Goal: Task Accomplishment & Management: Manage account settings

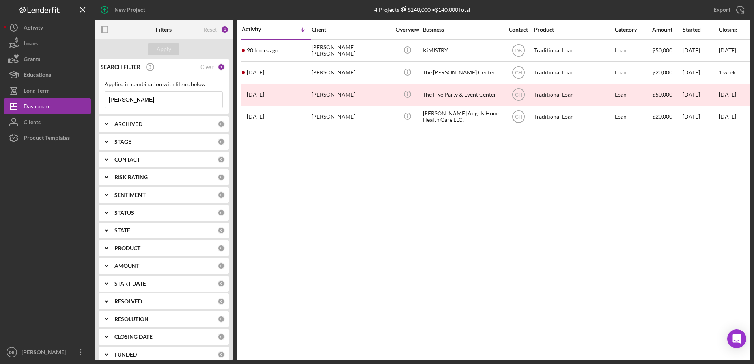
click at [151, 93] on input "[PERSON_NAME]" at bounding box center [164, 100] width 118 height 16
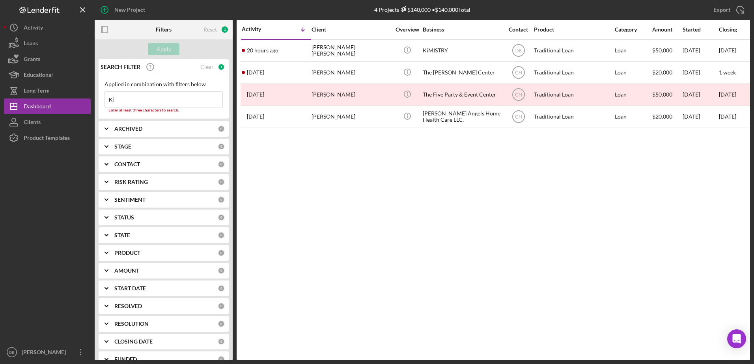
type input "K"
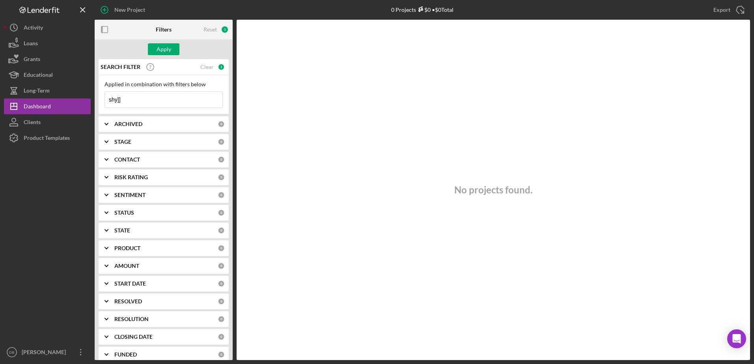
click at [166, 101] on input "shy]]" at bounding box center [164, 100] width 118 height 16
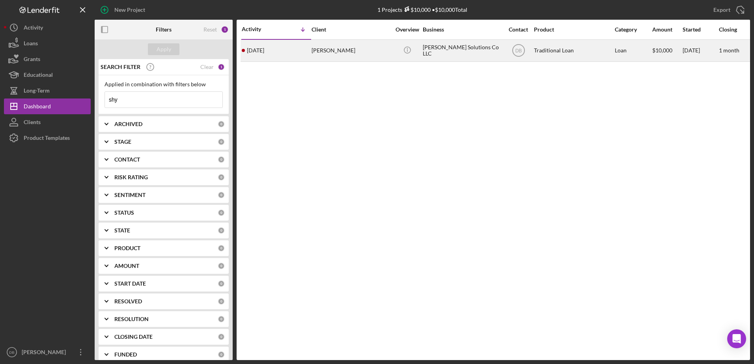
type input "shy"
click at [300, 50] on div "[DATE] [PERSON_NAME]" at bounding box center [276, 50] width 69 height 21
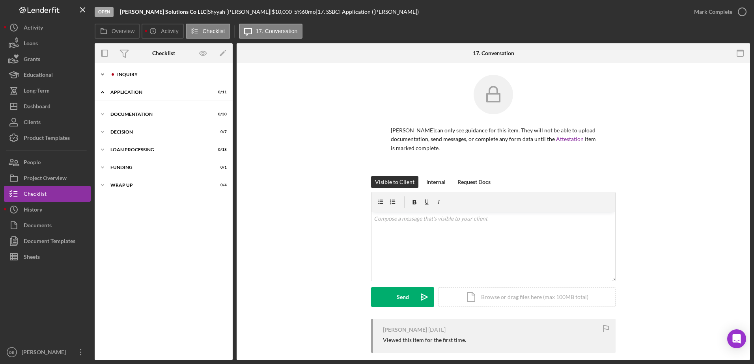
scroll to position [11, 0]
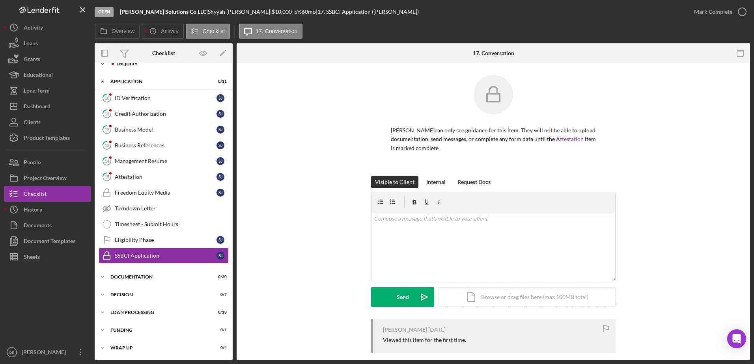
click at [134, 73] on div "Icon/Expander Inquiry 12 / 16 Icon/Expander Application 0 / 11 10 ID Verificati…" at bounding box center [164, 206] width 138 height 300
click at [134, 192] on div "Freedom Equity Media" at bounding box center [166, 193] width 102 height 6
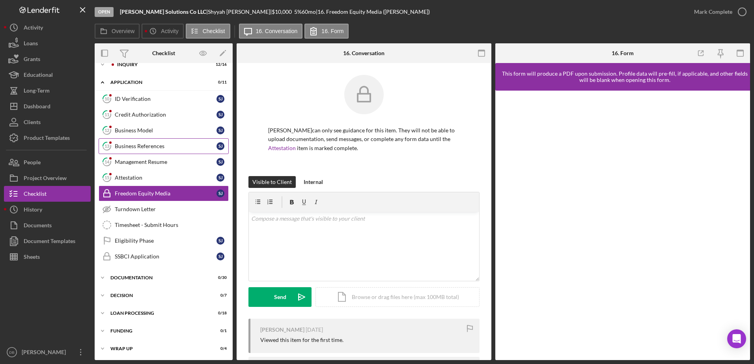
scroll to position [11, 0]
click at [124, 177] on div "Attestation" at bounding box center [166, 177] width 102 height 6
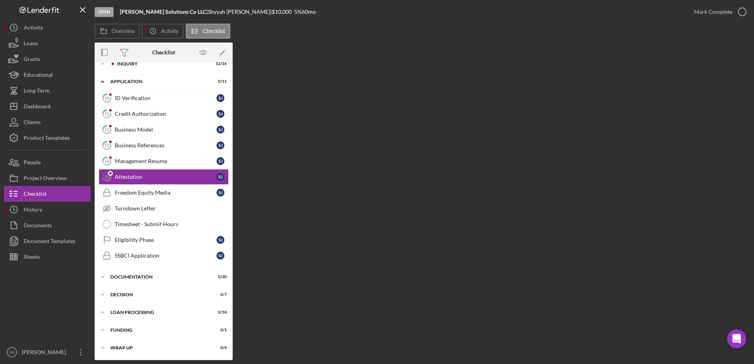
scroll to position [11, 0]
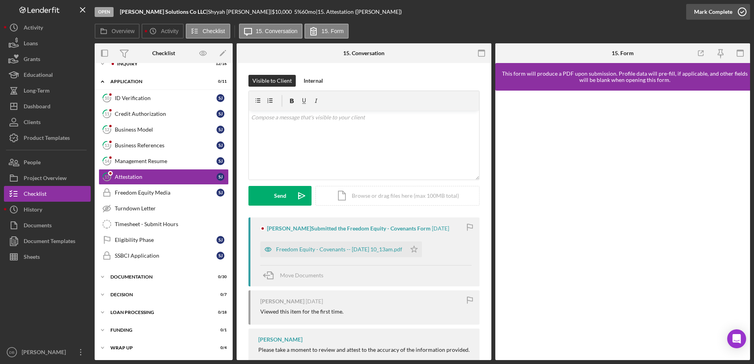
click at [738, 9] on icon "button" at bounding box center [742, 12] width 20 height 20
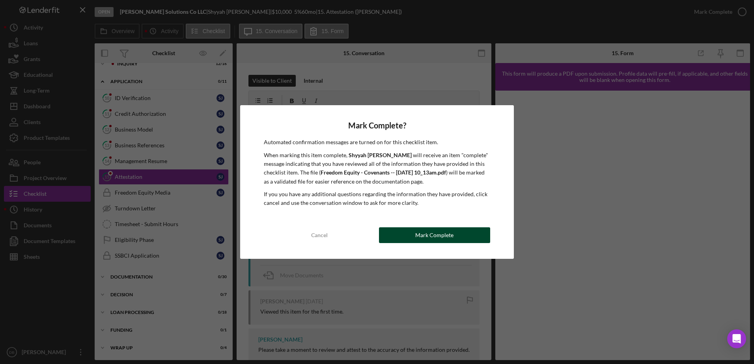
click at [422, 232] on div "Mark Complete" at bounding box center [434, 236] width 38 height 16
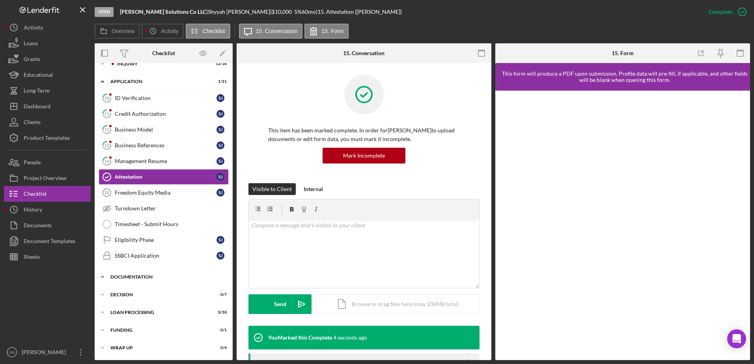
click at [133, 279] on div "Documentation" at bounding box center [166, 277] width 112 height 5
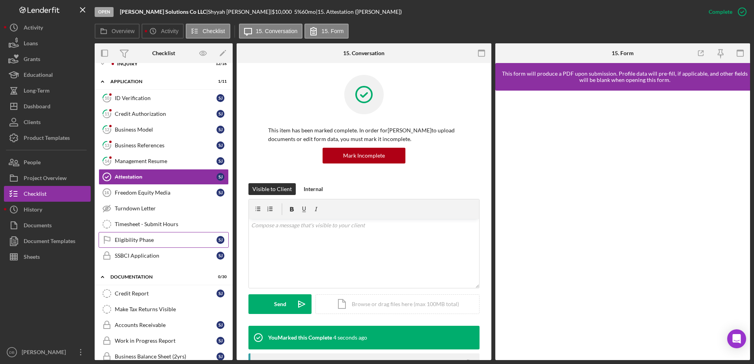
click at [131, 243] on div "Eligibility Phase" at bounding box center [166, 240] width 102 height 6
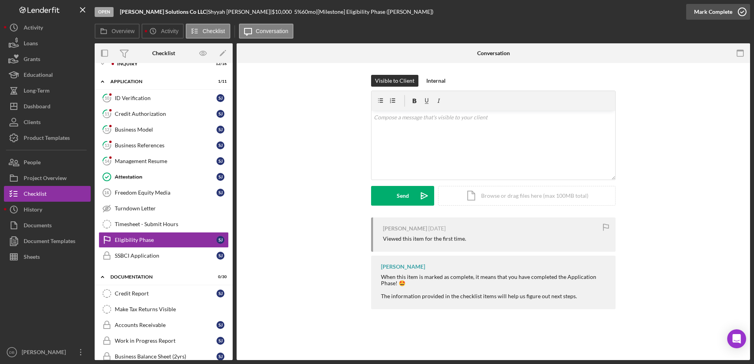
click at [737, 6] on icon "button" at bounding box center [742, 12] width 20 height 20
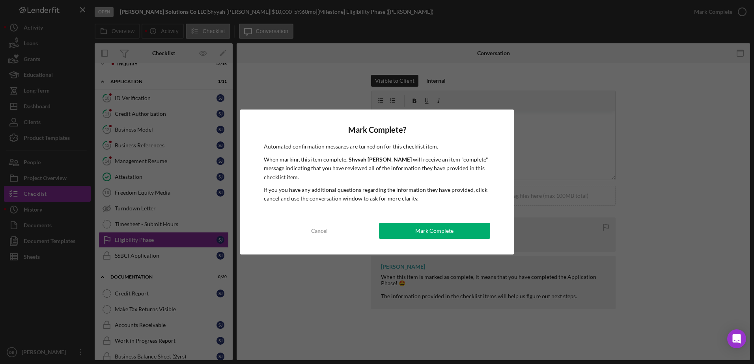
drag, startPoint x: 415, startPoint y: 233, endPoint x: 382, endPoint y: 243, distance: 34.6
click at [415, 233] on button "Mark Complete" at bounding box center [434, 231] width 111 height 16
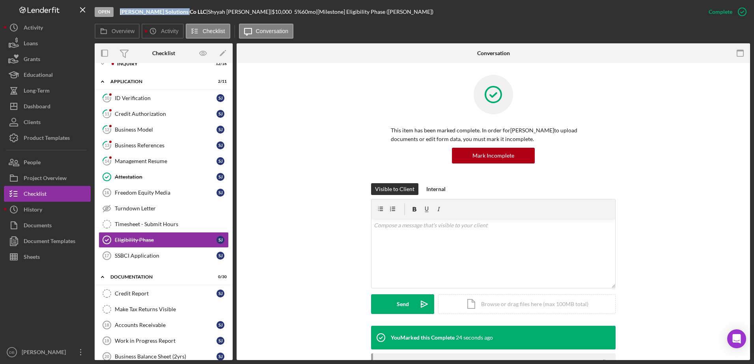
drag, startPoint x: 179, startPoint y: 11, endPoint x: 116, endPoint y: 14, distance: 63.1
click at [116, 14] on div "Open [PERSON_NAME] Solutions Co LLC | [PERSON_NAME] | $10,000 $10,000 5 % 60 mo…" at bounding box center [398, 12] width 606 height 24
click at [167, 13] on b "[PERSON_NAME] Solutions Co LLC" at bounding box center [163, 11] width 86 height 7
click at [181, 11] on div "[PERSON_NAME] Solutions Co LLC |" at bounding box center [164, 12] width 88 height 6
drag, startPoint x: 179, startPoint y: 12, endPoint x: 117, endPoint y: 14, distance: 61.9
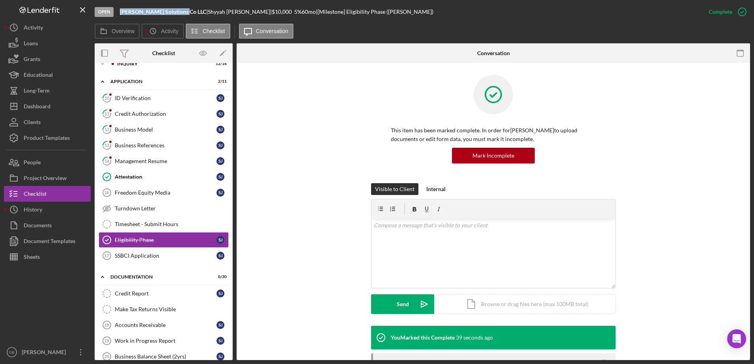
click at [117, 14] on div "Open [PERSON_NAME] Solutions Co LLC | [PERSON_NAME] | $10,000 $10,000 5 % 60 mo…" at bounding box center [398, 12] width 606 height 24
copy b "[PERSON_NAME] Solutions Co LLC"
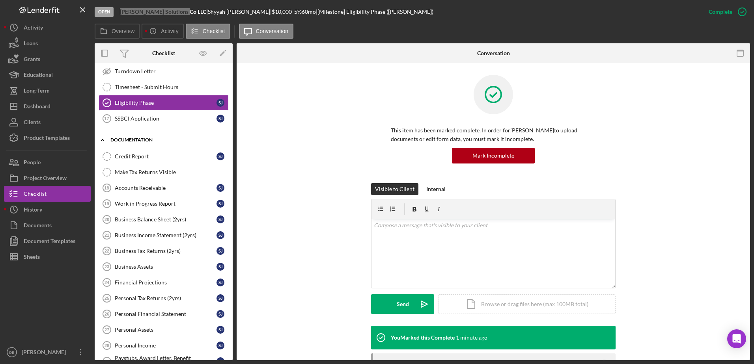
scroll to position [50, 0]
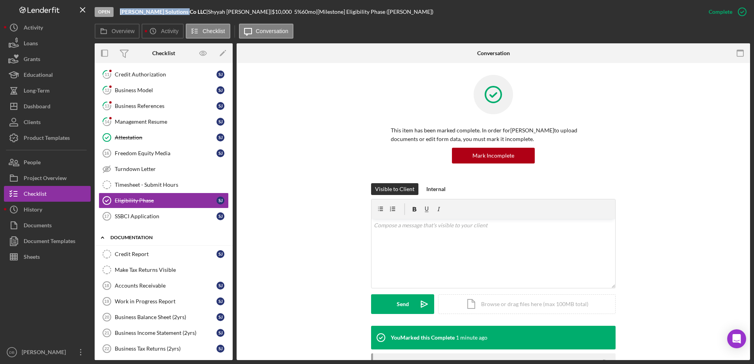
click at [103, 235] on icon "Icon/Expander" at bounding box center [103, 238] width 16 height 16
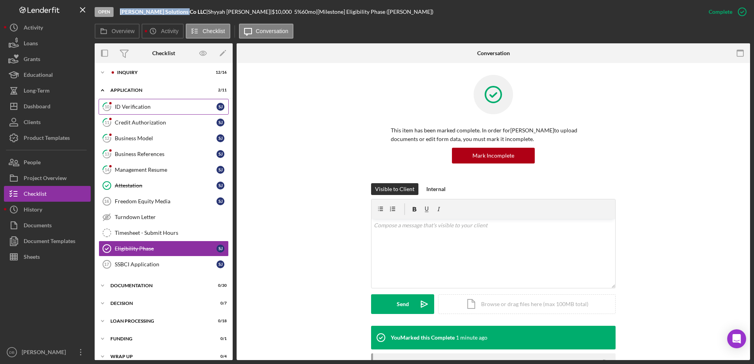
scroll to position [0, 0]
click at [119, 113] on link "10 ID Verification [PERSON_NAME]" at bounding box center [164, 109] width 130 height 16
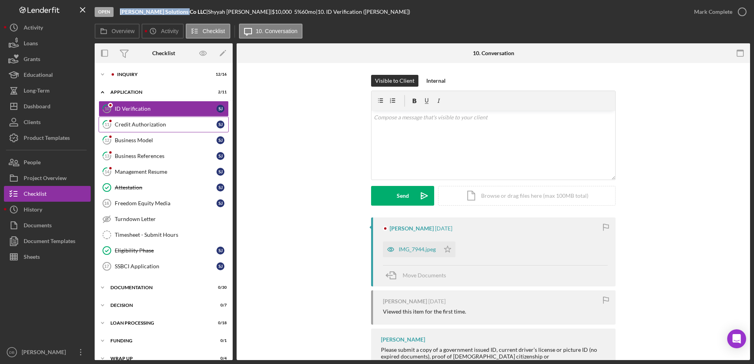
click at [126, 129] on link "11 Credit Authorization [PERSON_NAME]" at bounding box center [164, 125] width 130 height 16
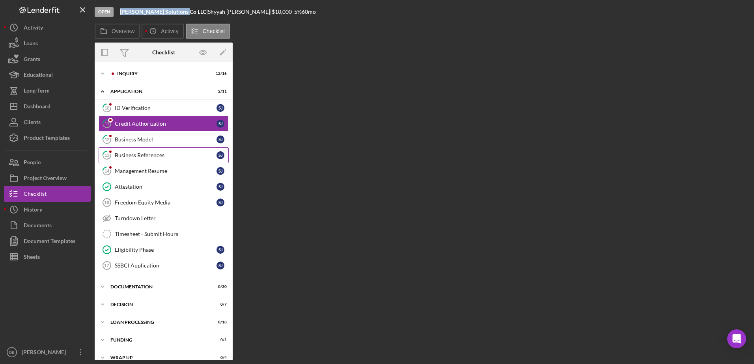
drag, startPoint x: 126, startPoint y: 140, endPoint x: 126, endPoint y: 149, distance: 9.5
click at [126, 139] on div "Business Model" at bounding box center [166, 139] width 102 height 6
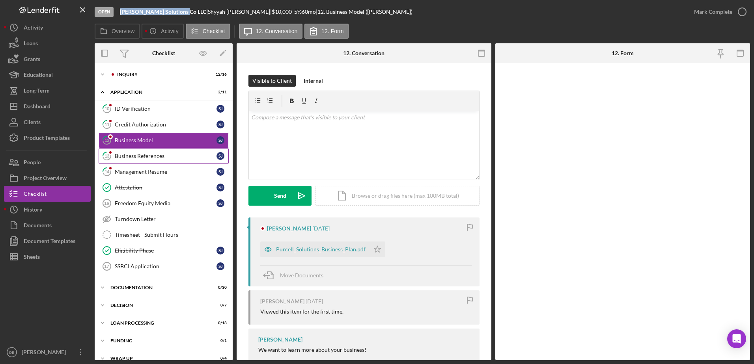
click at [122, 162] on link "13 Business References [PERSON_NAME]" at bounding box center [164, 156] width 130 height 16
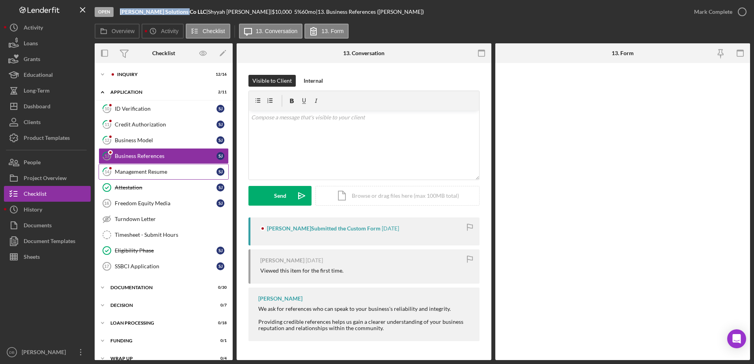
click at [122, 170] on div "Management Resume" at bounding box center [166, 172] width 102 height 6
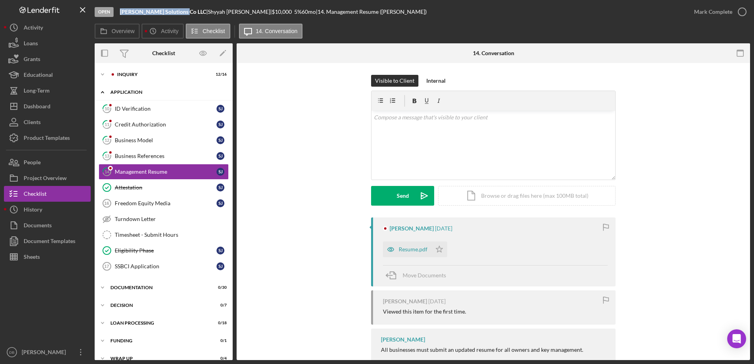
click at [98, 91] on icon "Icon/Expander" at bounding box center [103, 92] width 16 height 16
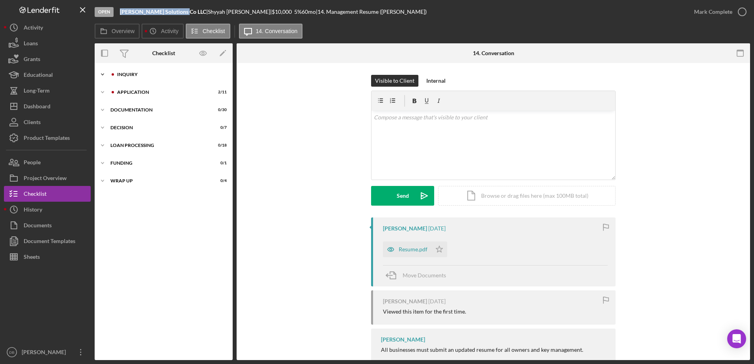
click at [106, 76] on icon "Icon/Expander" at bounding box center [103, 75] width 16 height 16
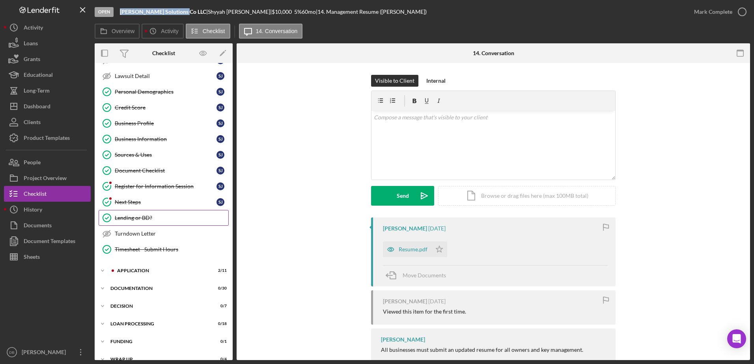
scroll to position [79, 0]
drag, startPoint x: 127, startPoint y: 188, endPoint x: 127, endPoint y: 200, distance: 11.4
click at [127, 191] on link "Register for Information Session Register for Information Session [PERSON_NAME]" at bounding box center [164, 186] width 130 height 16
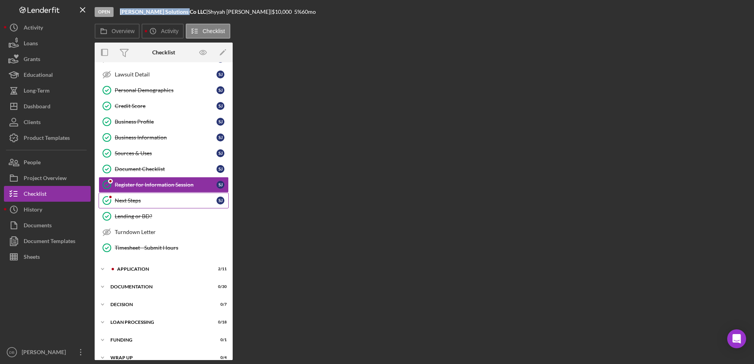
click at [127, 200] on div "Next Steps" at bounding box center [166, 201] width 102 height 6
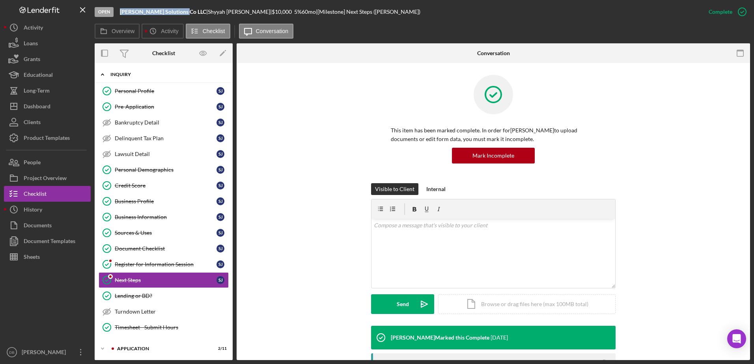
click at [111, 71] on div "Icon/Expander Inquiry 12 / 16" at bounding box center [164, 75] width 138 height 16
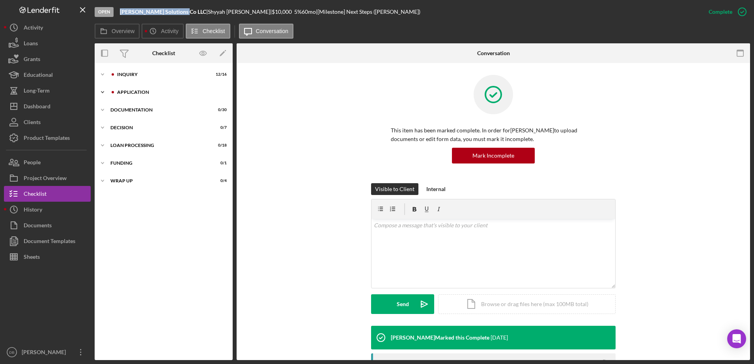
click at [105, 97] on icon "Icon/Expander" at bounding box center [103, 92] width 16 height 16
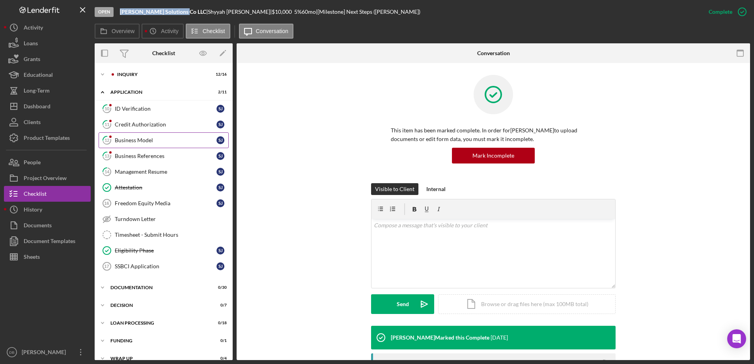
drag, startPoint x: 134, startPoint y: 121, endPoint x: 135, endPoint y: 137, distance: 15.4
click at [136, 132] on link "11 Credit Authorization [PERSON_NAME]" at bounding box center [164, 125] width 130 height 16
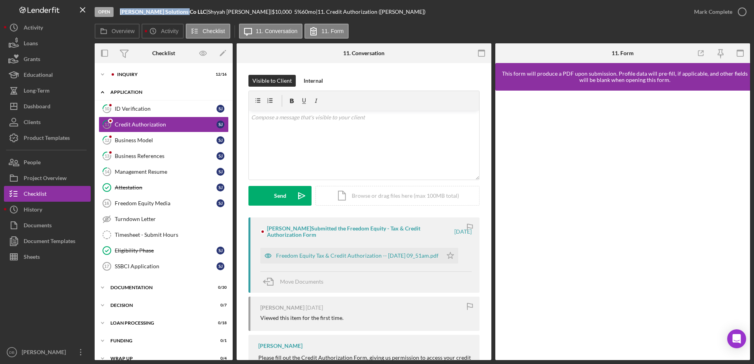
click at [103, 90] on icon "Icon/Expander" at bounding box center [103, 92] width 16 height 16
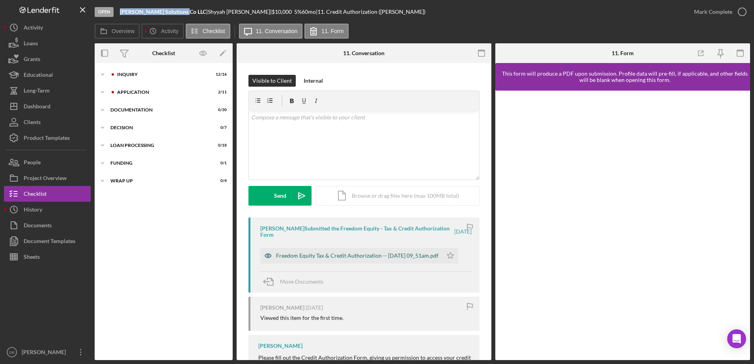
click at [320, 253] on div "Freedom Equity Tax & Credit Authorization -- [DATE] 09_51am.pdf" at bounding box center [357, 256] width 162 height 6
